Goal: Task Accomplishment & Management: Manage account settings

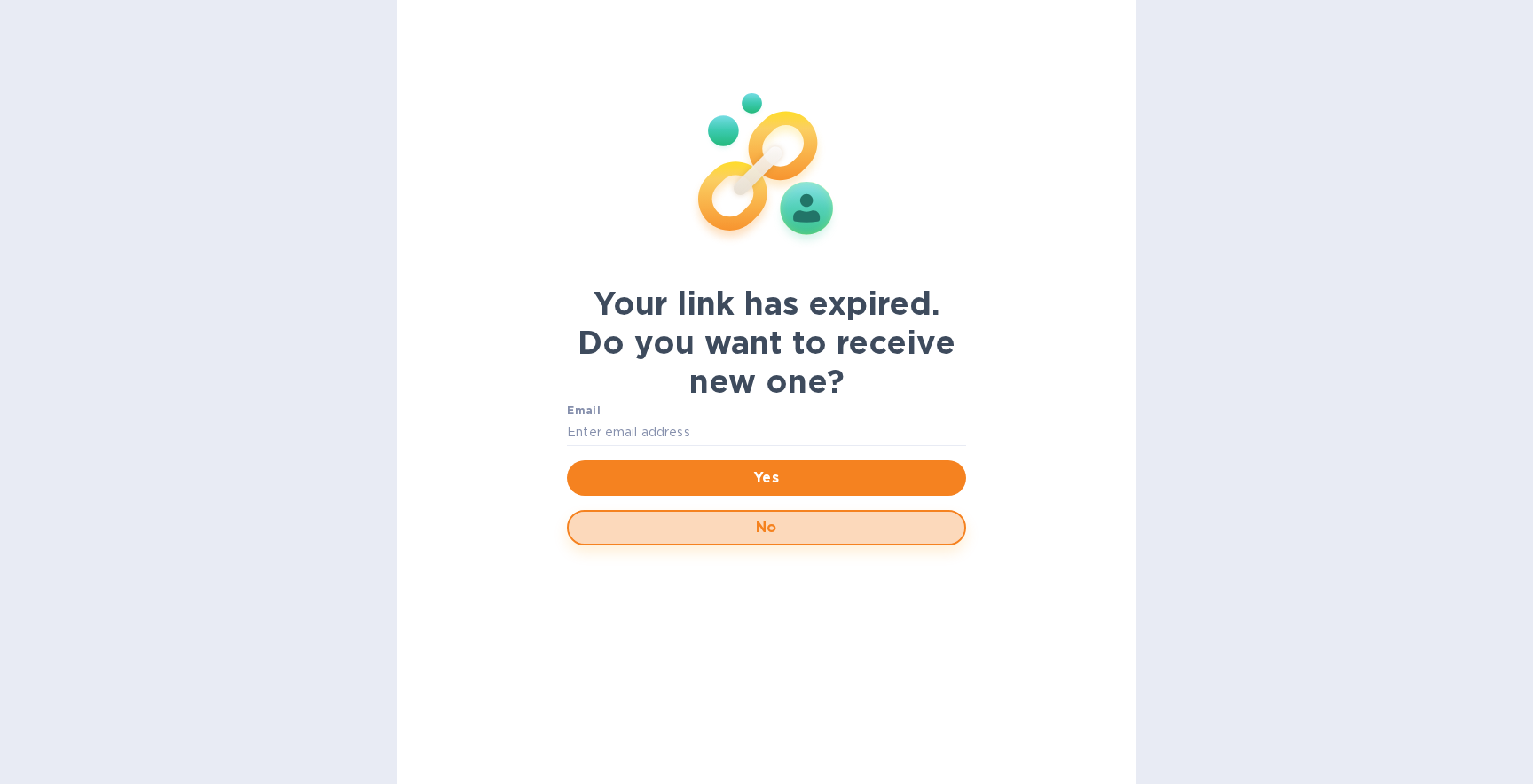
click at [717, 519] on span "No" at bounding box center [767, 528] width 367 height 21
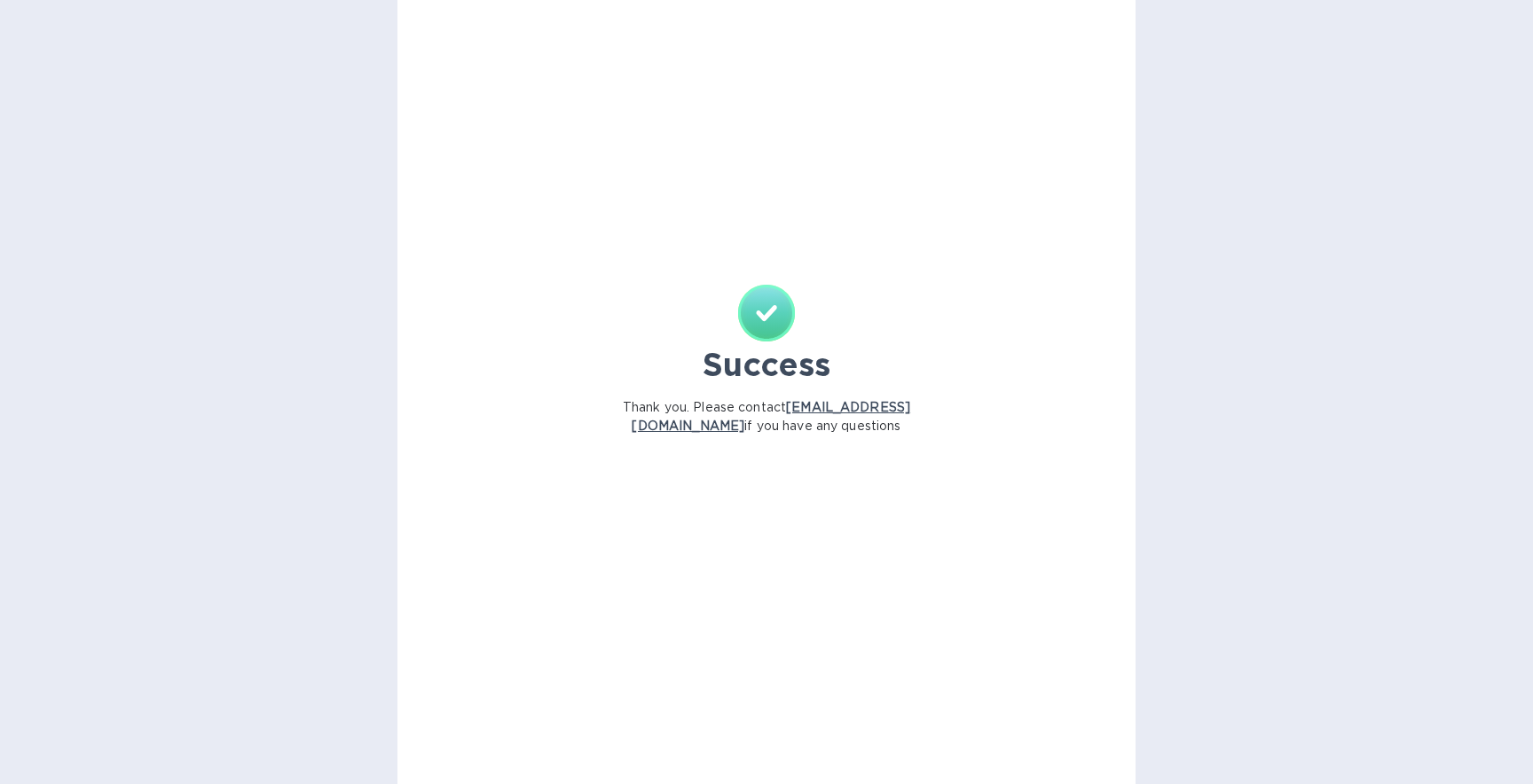
click at [780, 313] on img at bounding box center [767, 313] width 57 height 57
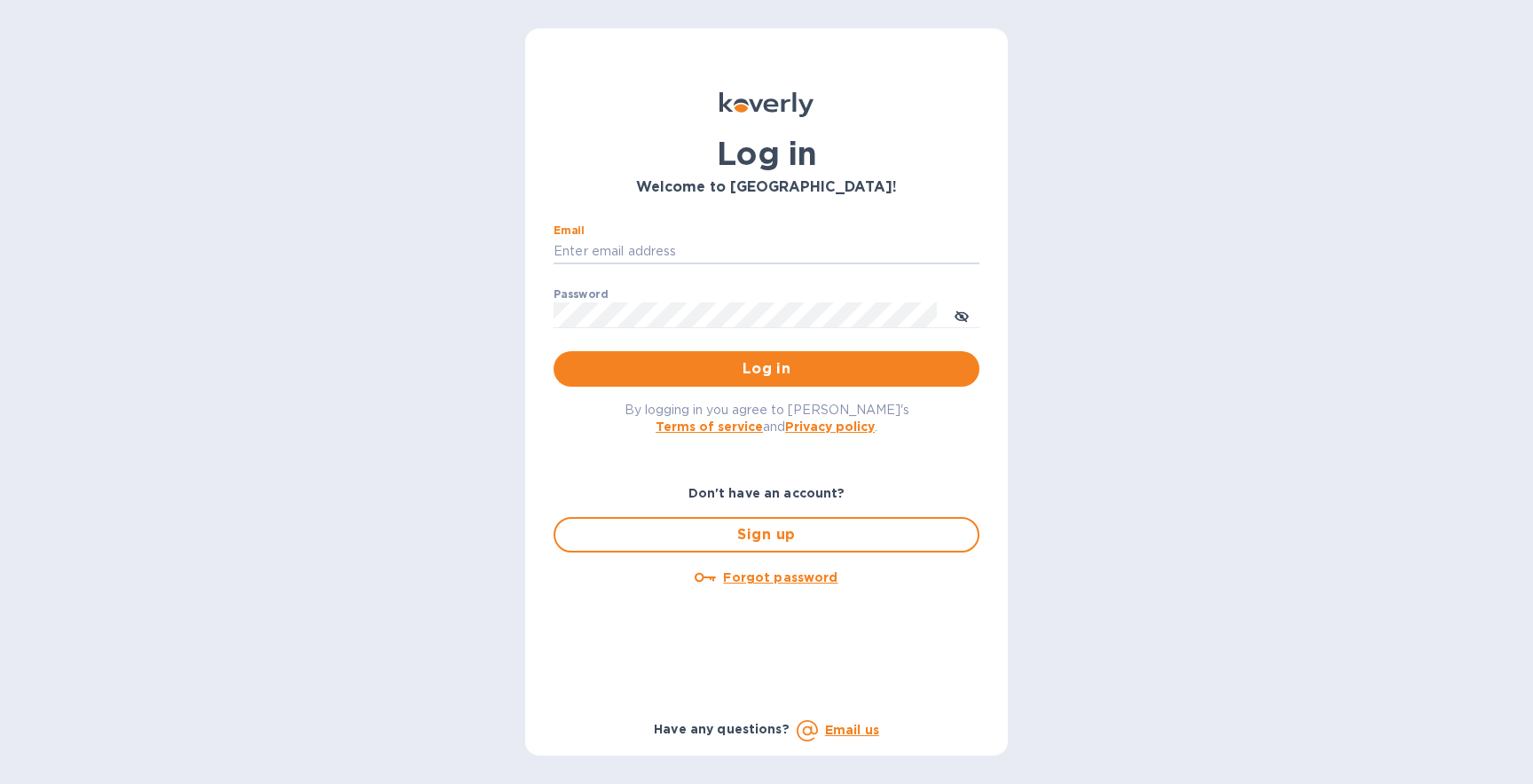
type input "[EMAIL_ADDRESS][DOMAIN_NAME]"
click at [767, 368] on button "Log in" at bounding box center [767, 368] width 426 height 35
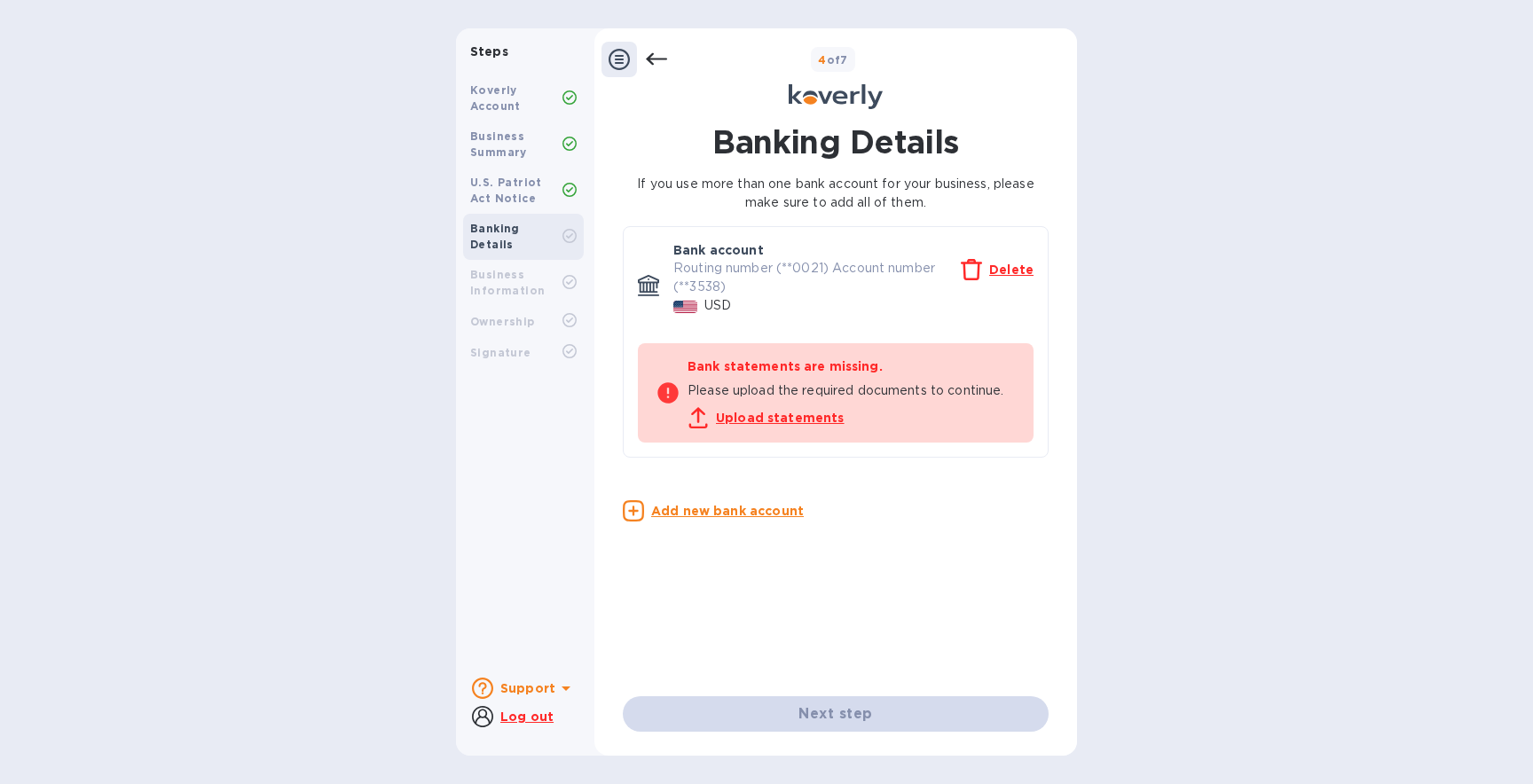
click at [619, 59] on icon at bounding box center [619, 59] width 21 height 21
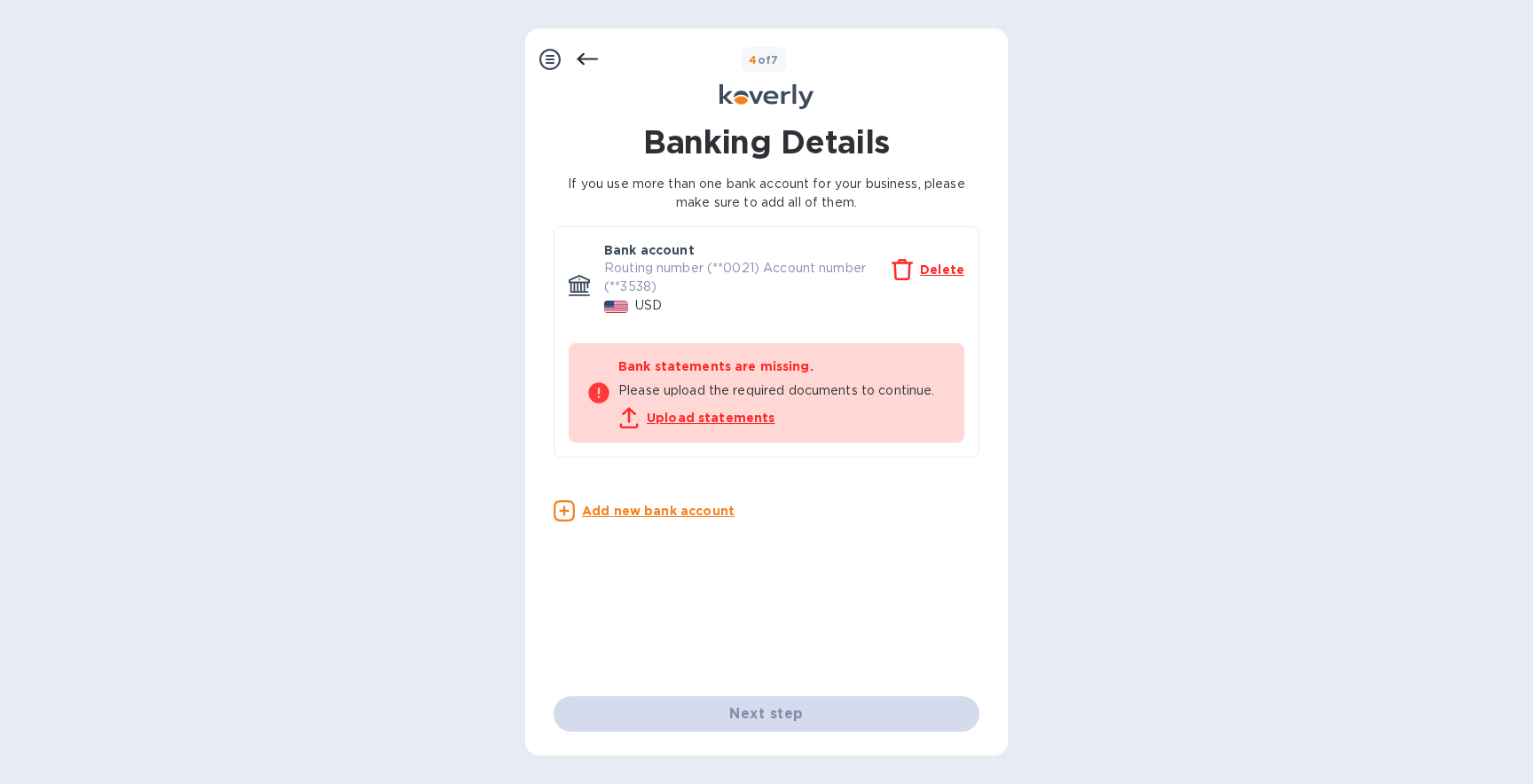
click at [594, 60] on icon at bounding box center [587, 59] width 21 height 21
